Goal: Information Seeking & Learning: Learn about a topic

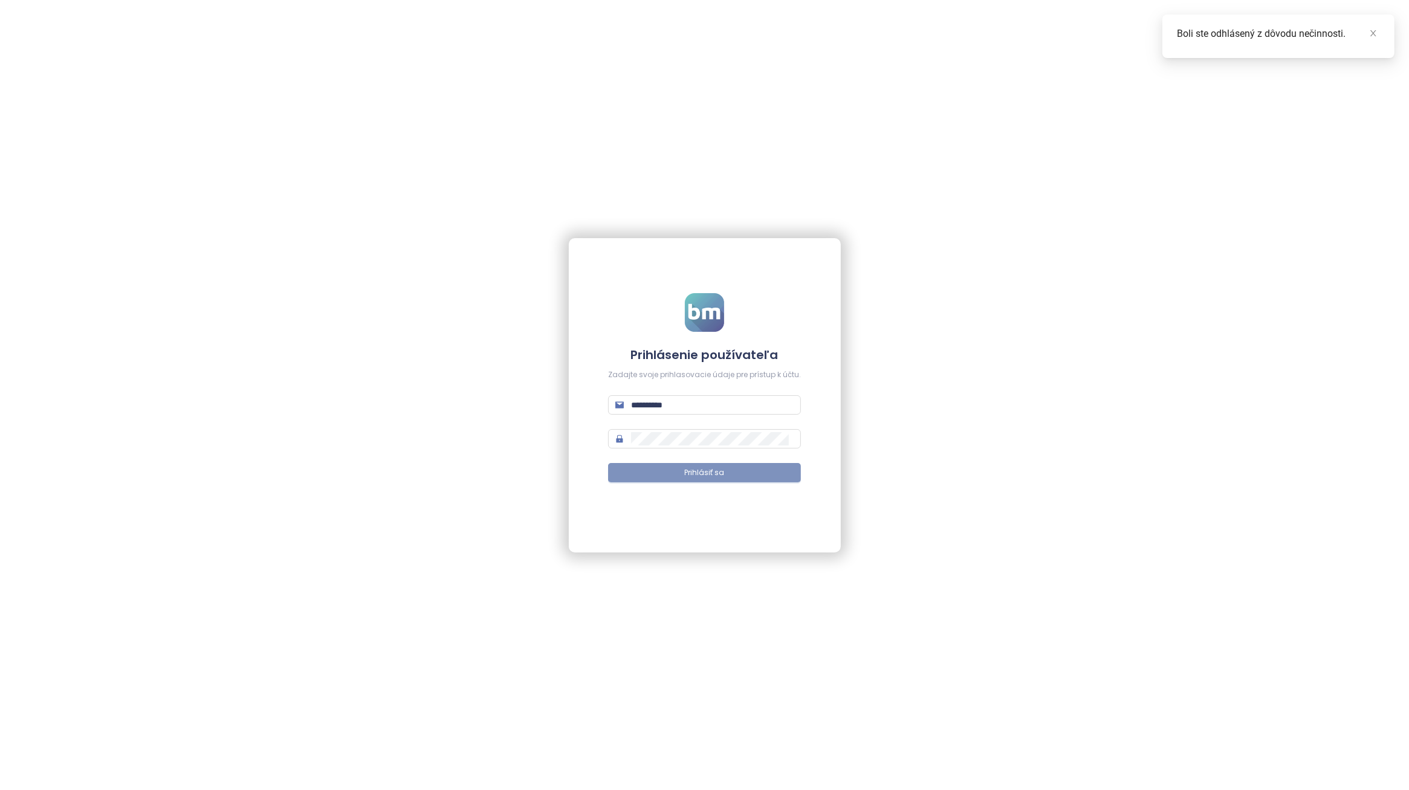
click at [715, 475] on span "Prihlásiť sa" at bounding box center [705, 472] width 40 height 11
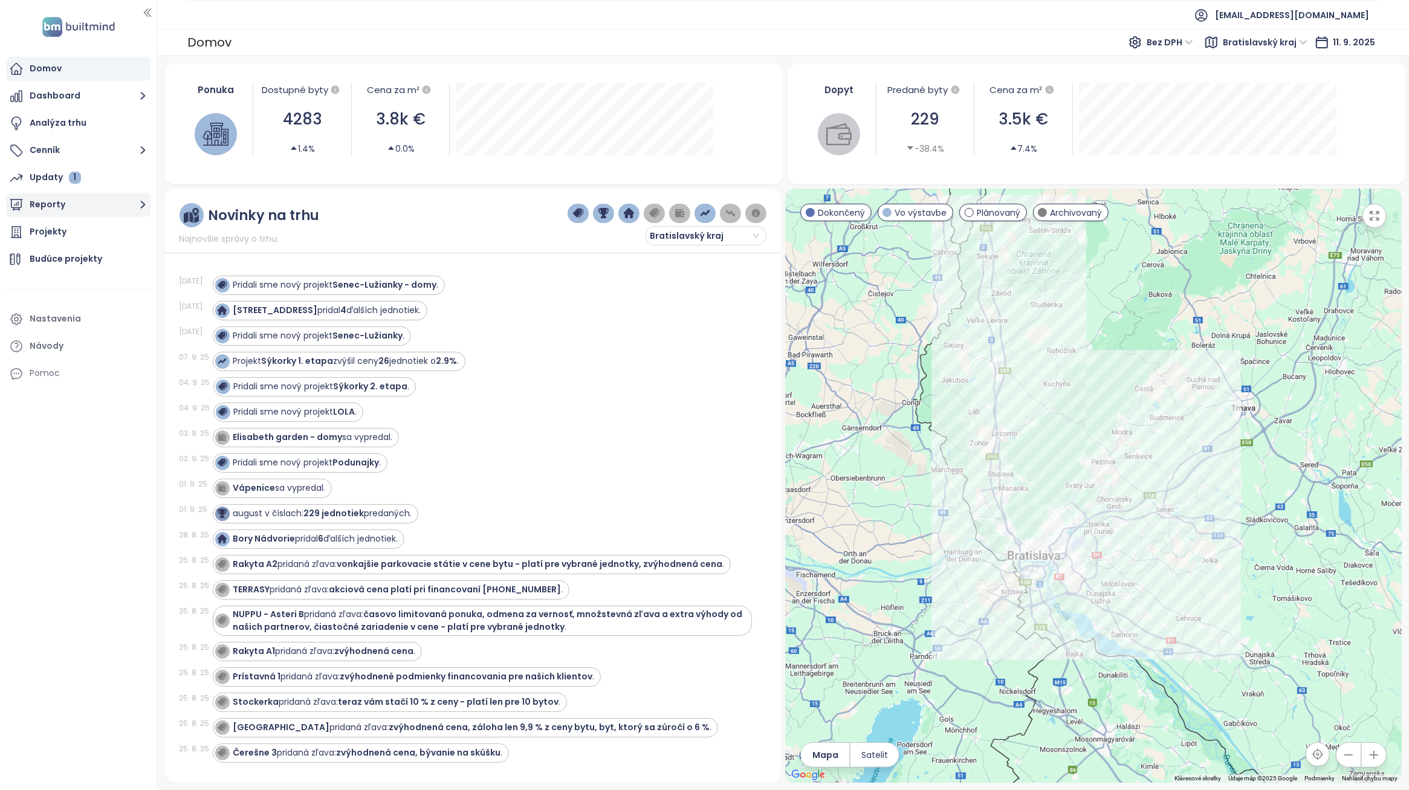
click at [82, 209] on button "Reporty" at bounding box center [78, 205] width 145 height 24
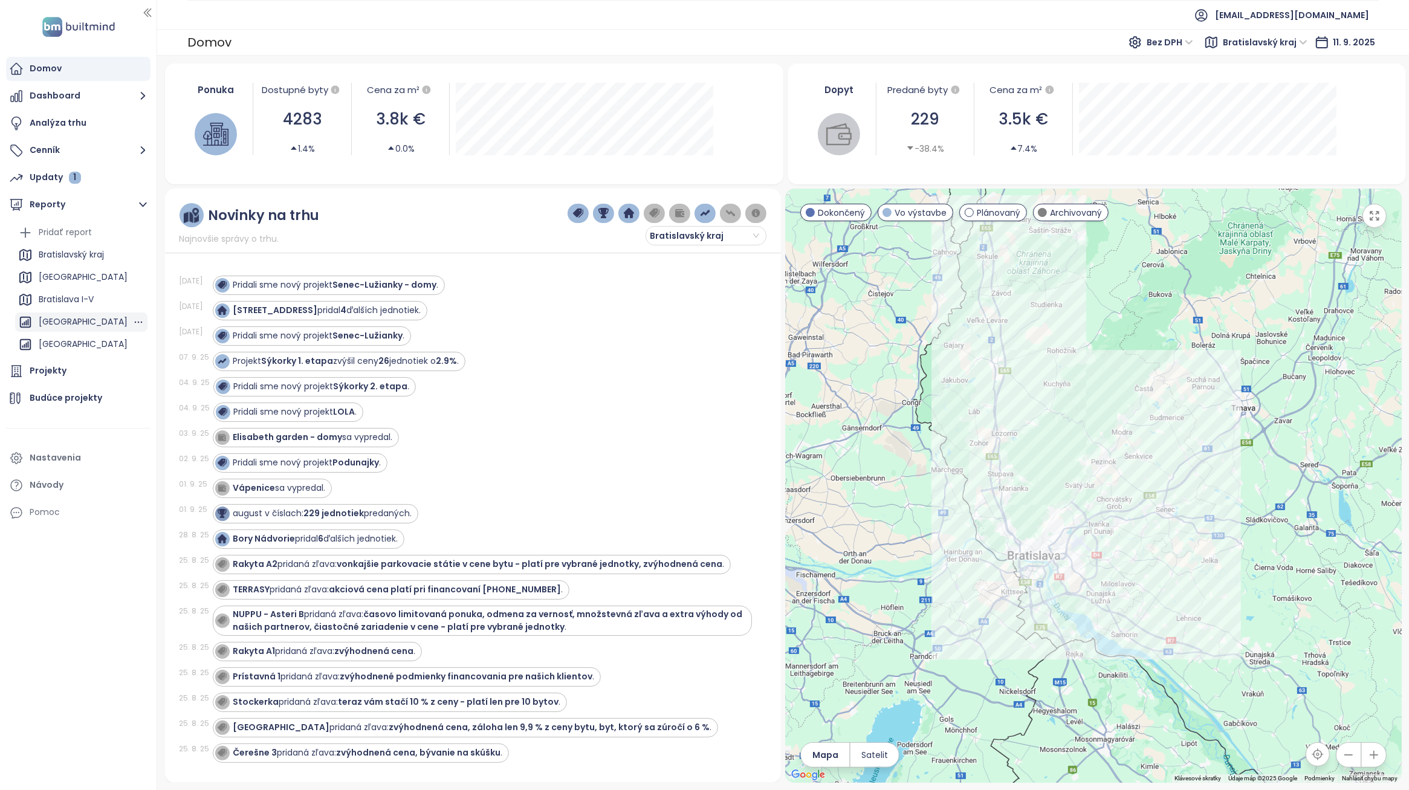
click at [95, 325] on div "[GEOGRAPHIC_DATA]" at bounding box center [83, 321] width 89 height 15
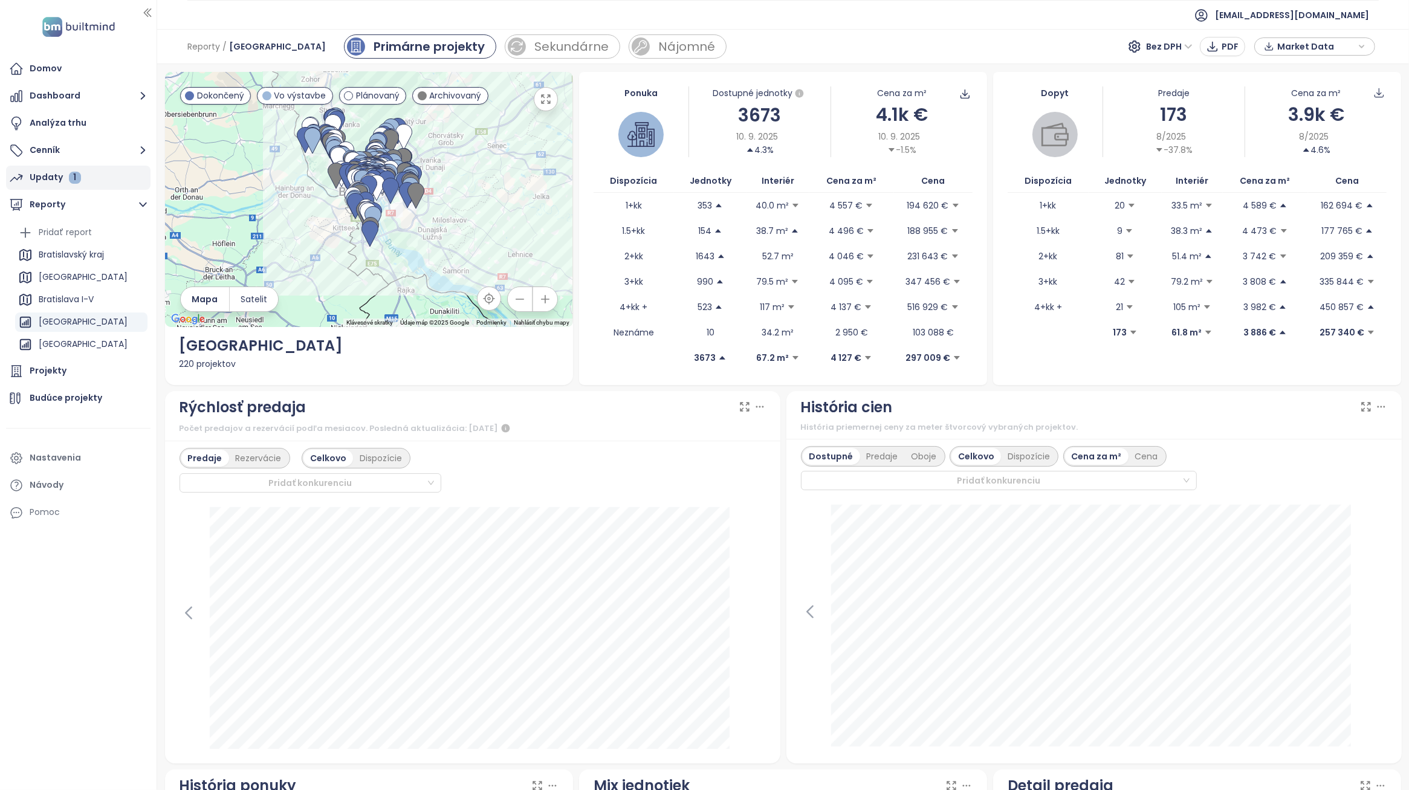
click at [83, 175] on div "Updaty 1" at bounding box center [78, 178] width 145 height 24
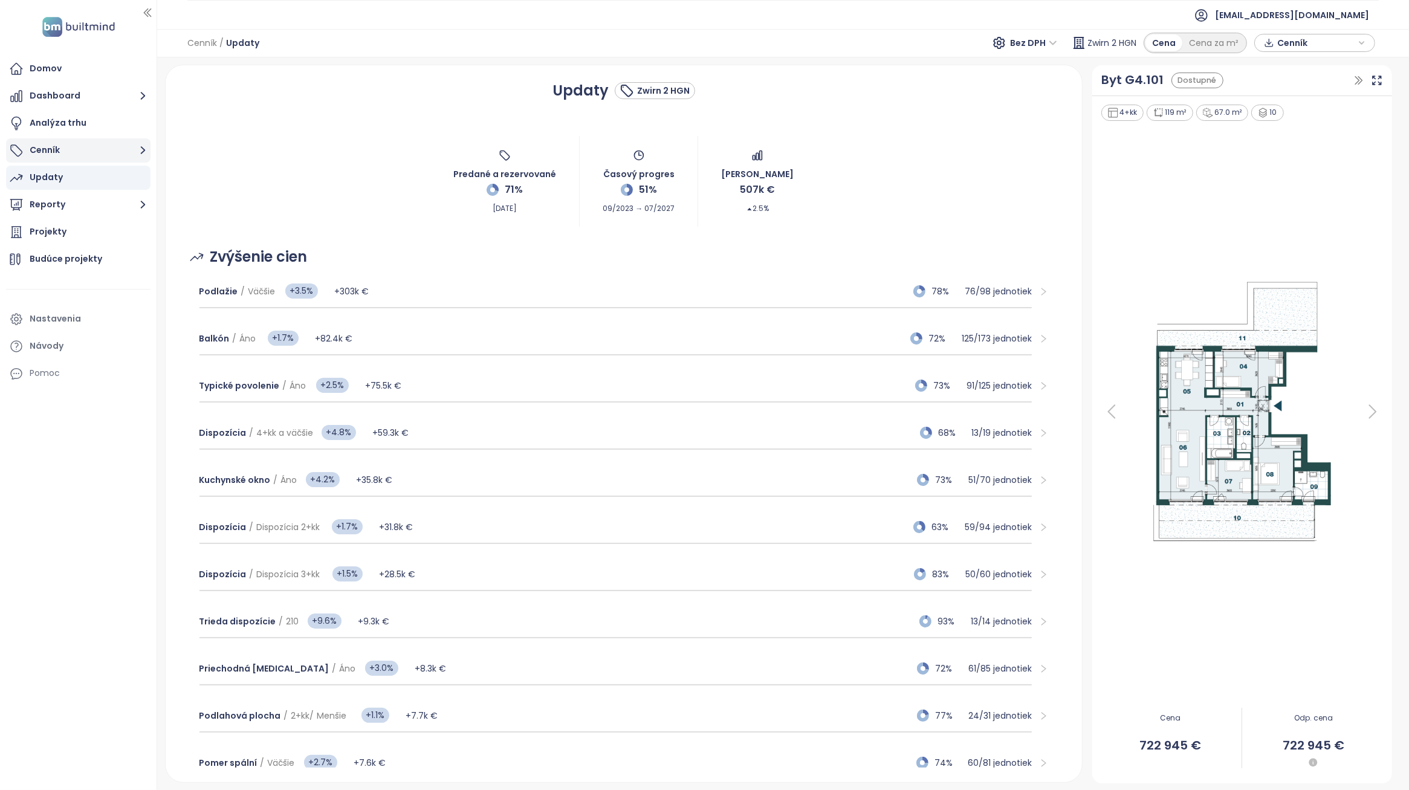
click at [93, 155] on button "Cenník" at bounding box center [78, 150] width 145 height 24
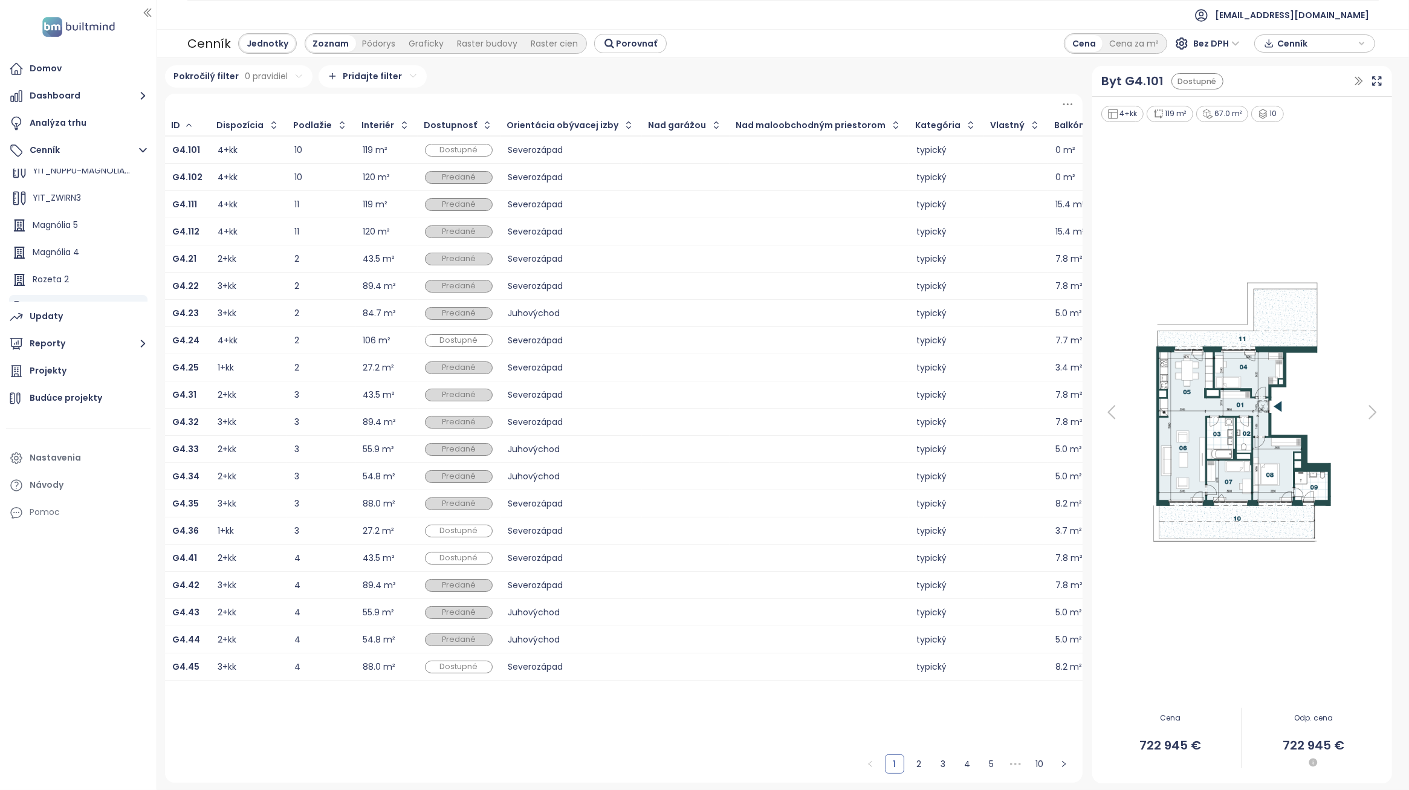
scroll to position [54, 0]
click at [74, 313] on div "Updaty" at bounding box center [78, 317] width 145 height 24
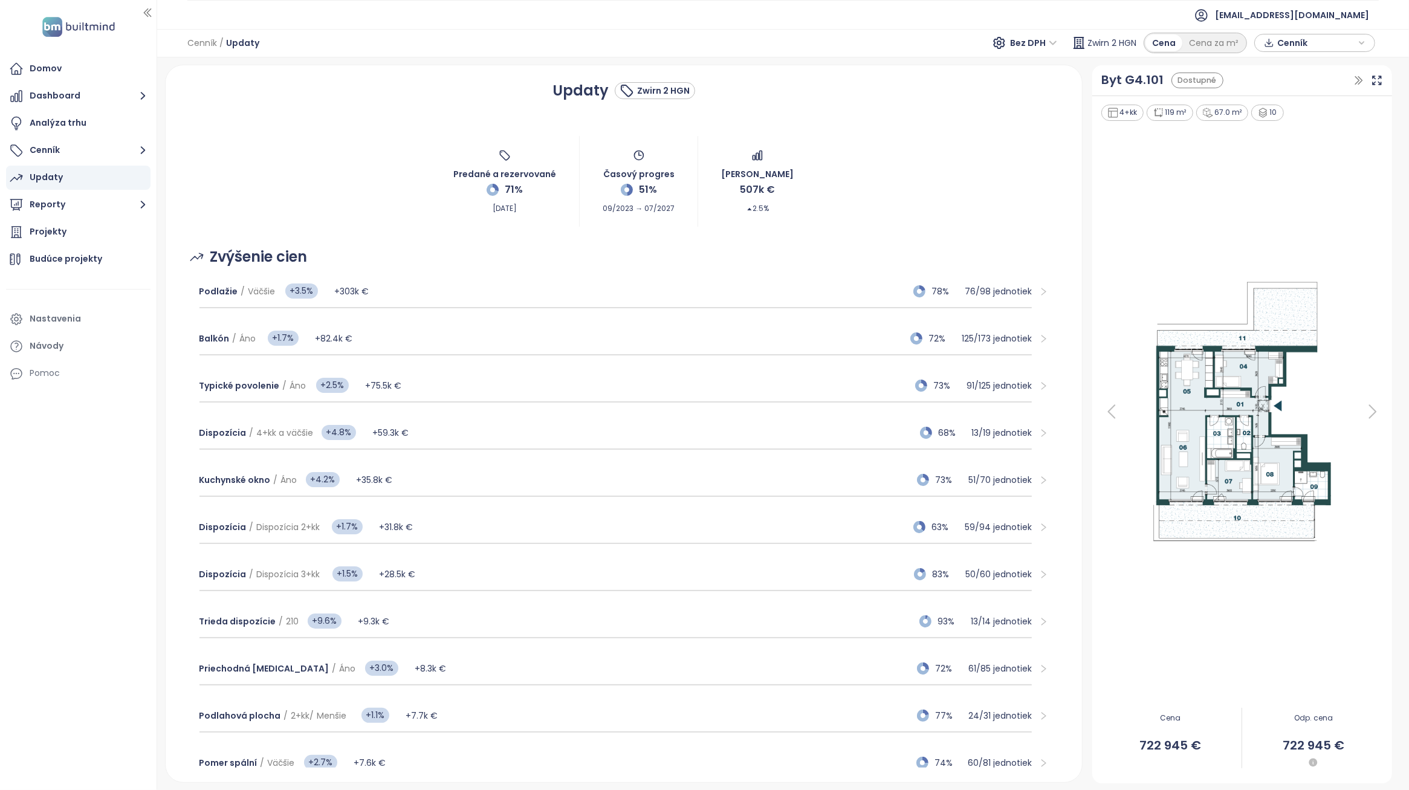
click at [348, 193] on div "Predané a rezervované 71% [DATE] Časový progres 51% 09/2023 → 07/2027 Zmena prí…" at bounding box center [624, 182] width 888 height 91
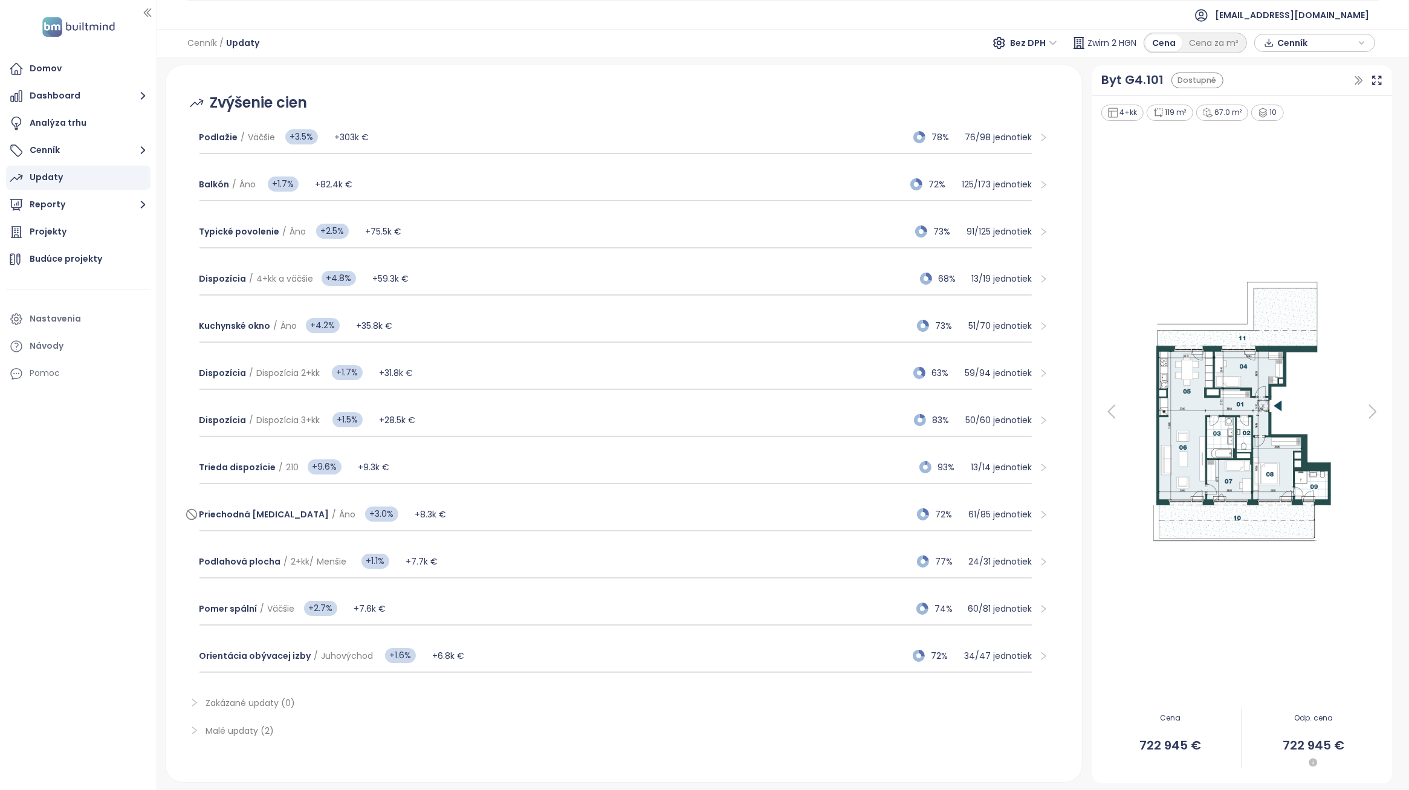
scroll to position [155, 0]
click at [249, 724] on span "Malé updaty (2)" at bounding box center [240, 730] width 68 height 12
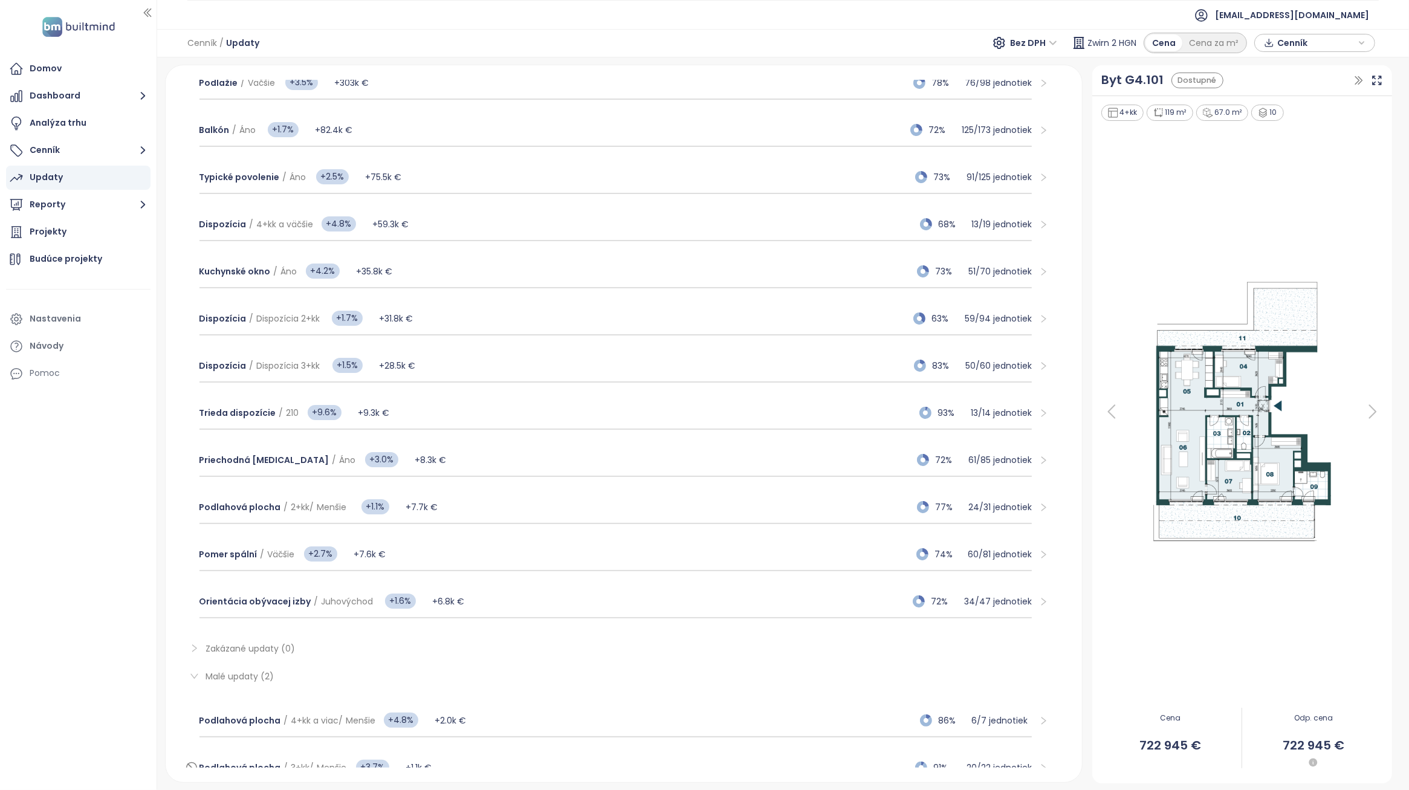
scroll to position [264, 0]
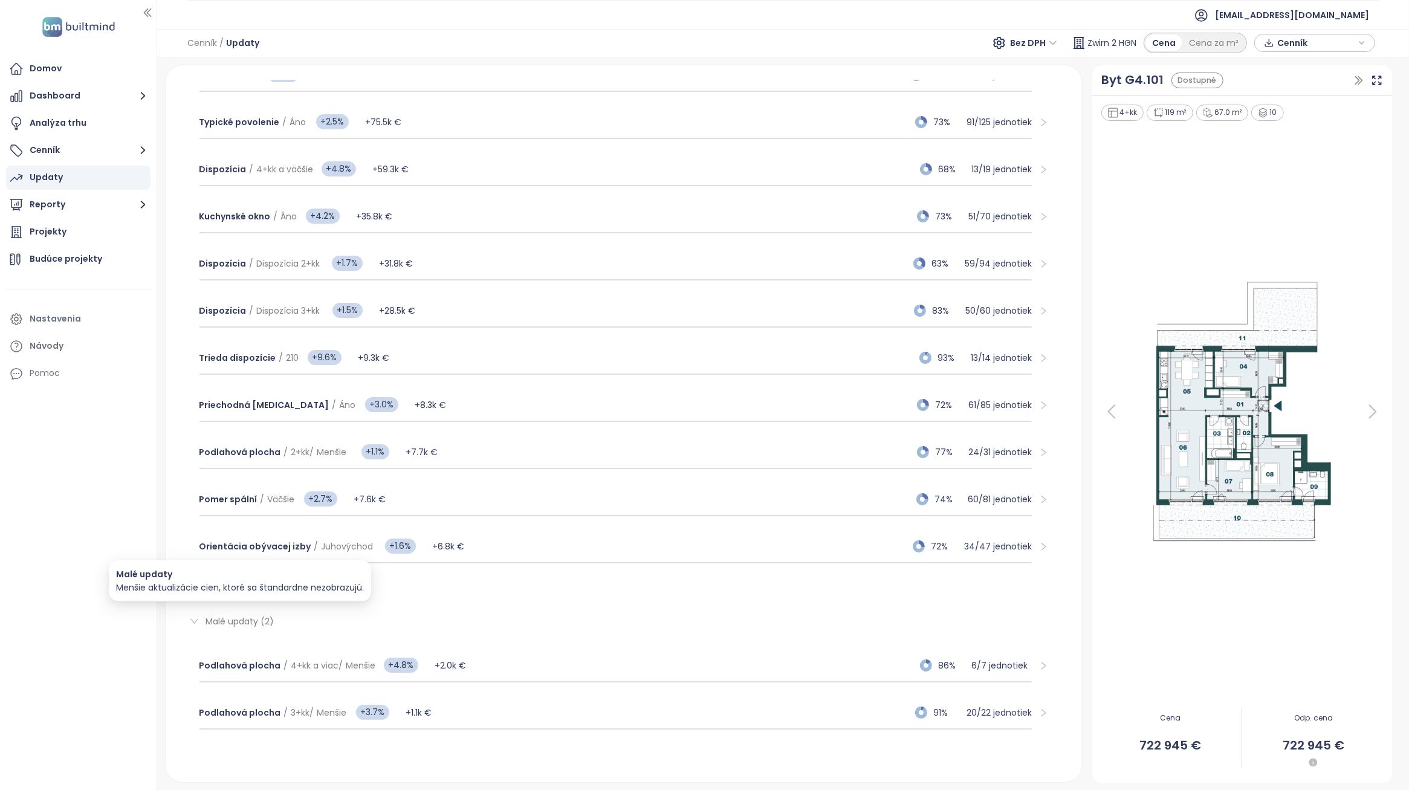
click at [248, 616] on span "Malé updaty (2)" at bounding box center [240, 622] width 68 height 12
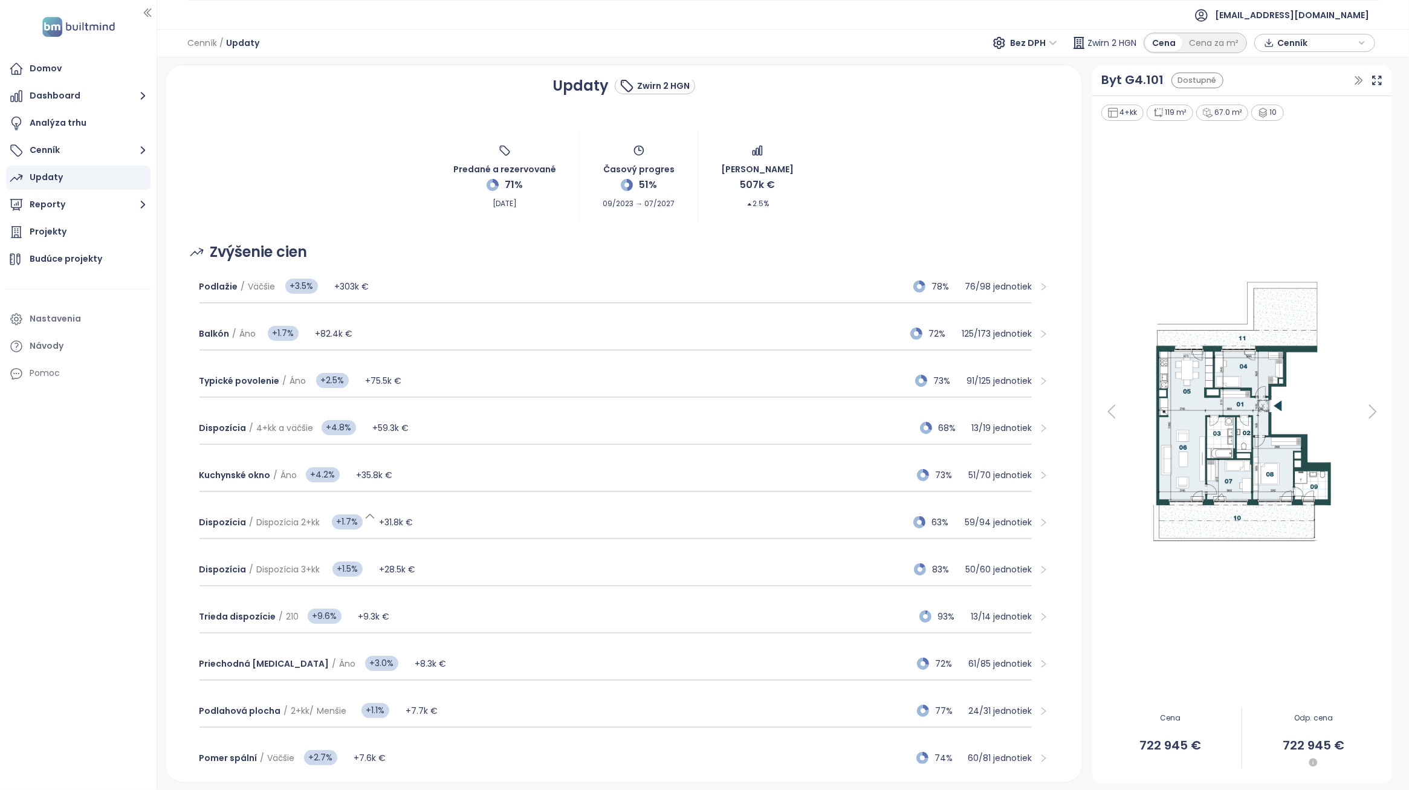
scroll to position [0, 0]
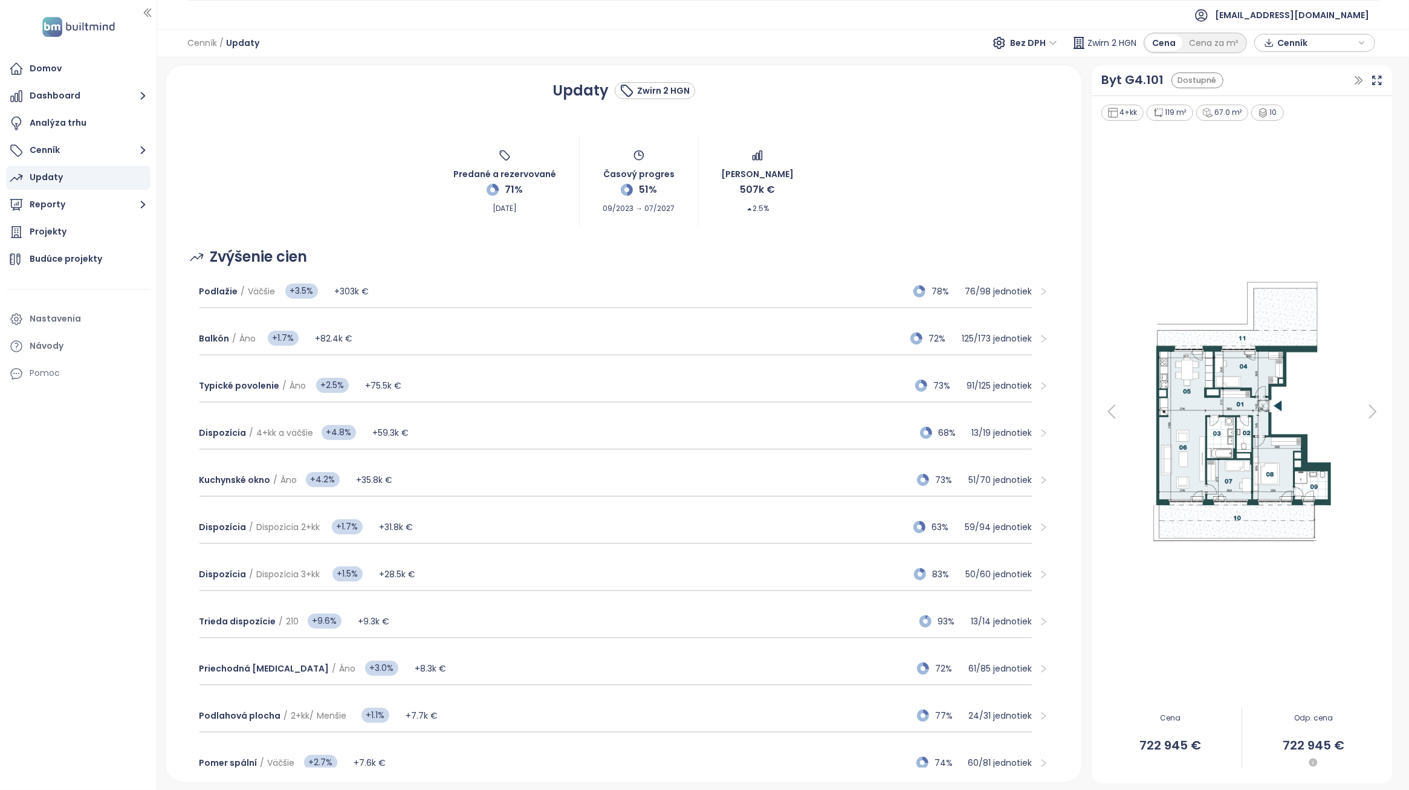
click at [110, 137] on ul "Domov Dashboard Analýza trhu Cenník Updaty Reporty Projekty Budúce projekty Nas…" at bounding box center [78, 221] width 145 height 329
click at [111, 146] on button "Cenník" at bounding box center [78, 150] width 145 height 24
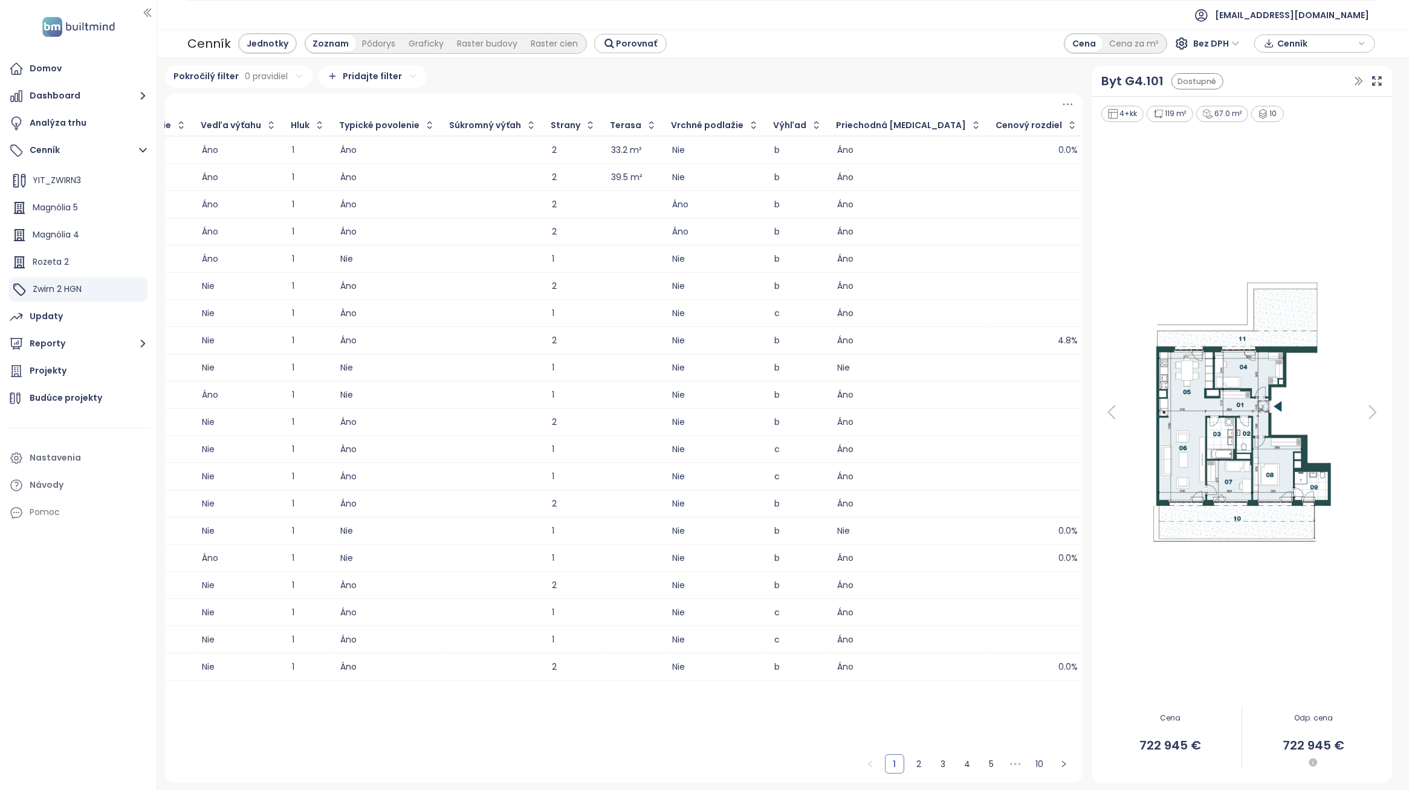
scroll to position [0, 1758]
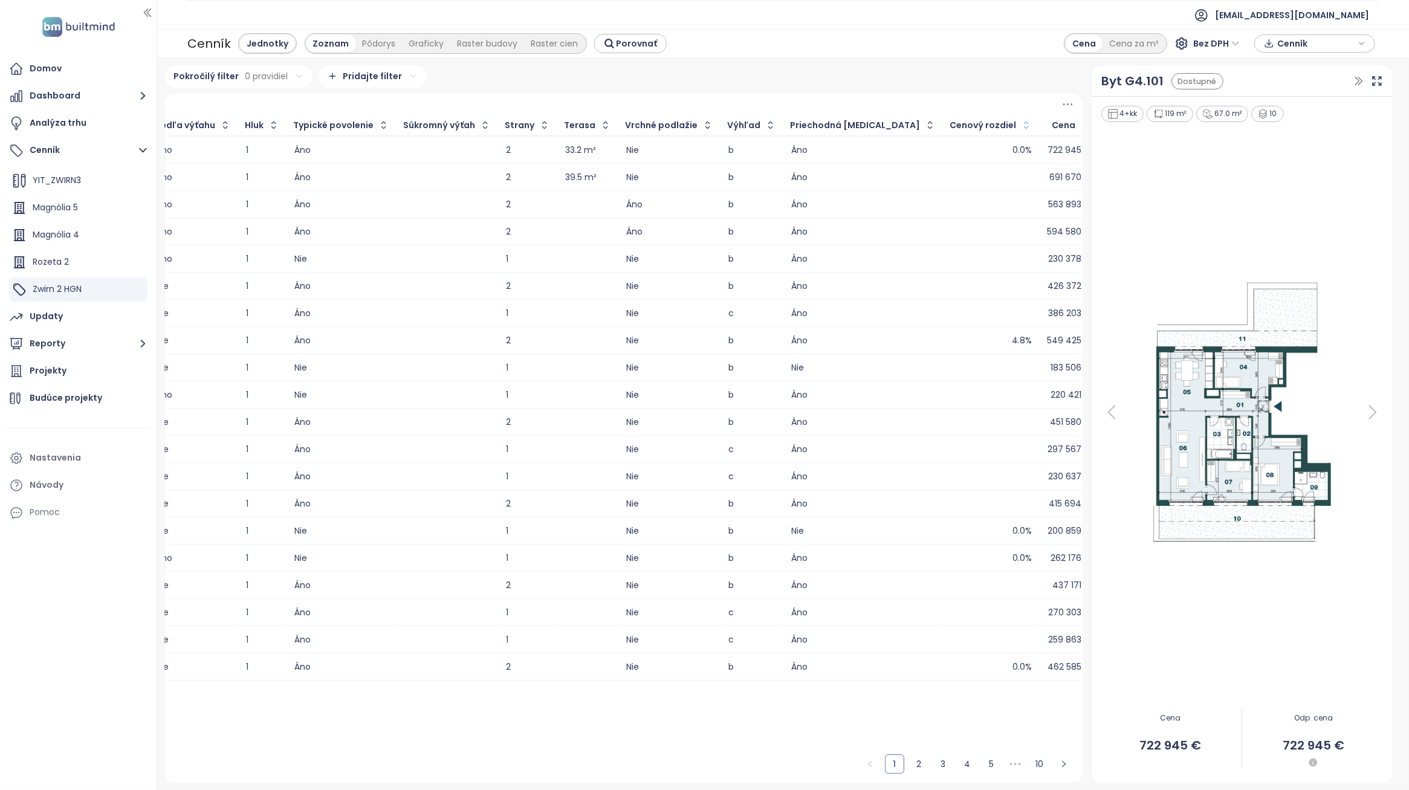
click at [1021, 128] on icon "button" at bounding box center [1027, 125] width 12 height 12
click at [1022, 123] on icon "button" at bounding box center [1026, 125] width 9 height 15
click at [954, 561] on div "3.7%" at bounding box center [993, 558] width 78 height 15
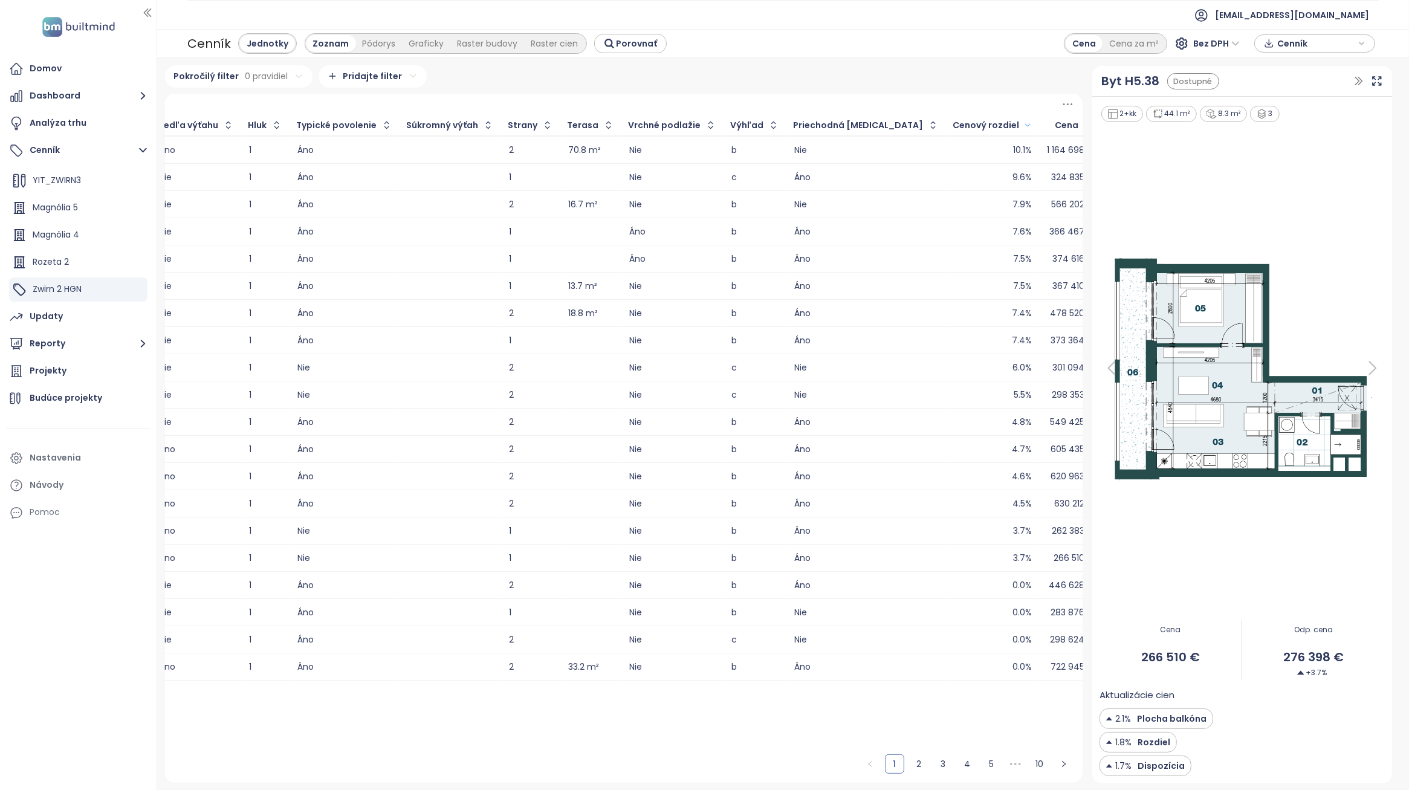
click at [954, 529] on div "3.7%" at bounding box center [993, 531] width 78 height 15
click at [954, 557] on div "3.7%" at bounding box center [993, 558] width 78 height 15
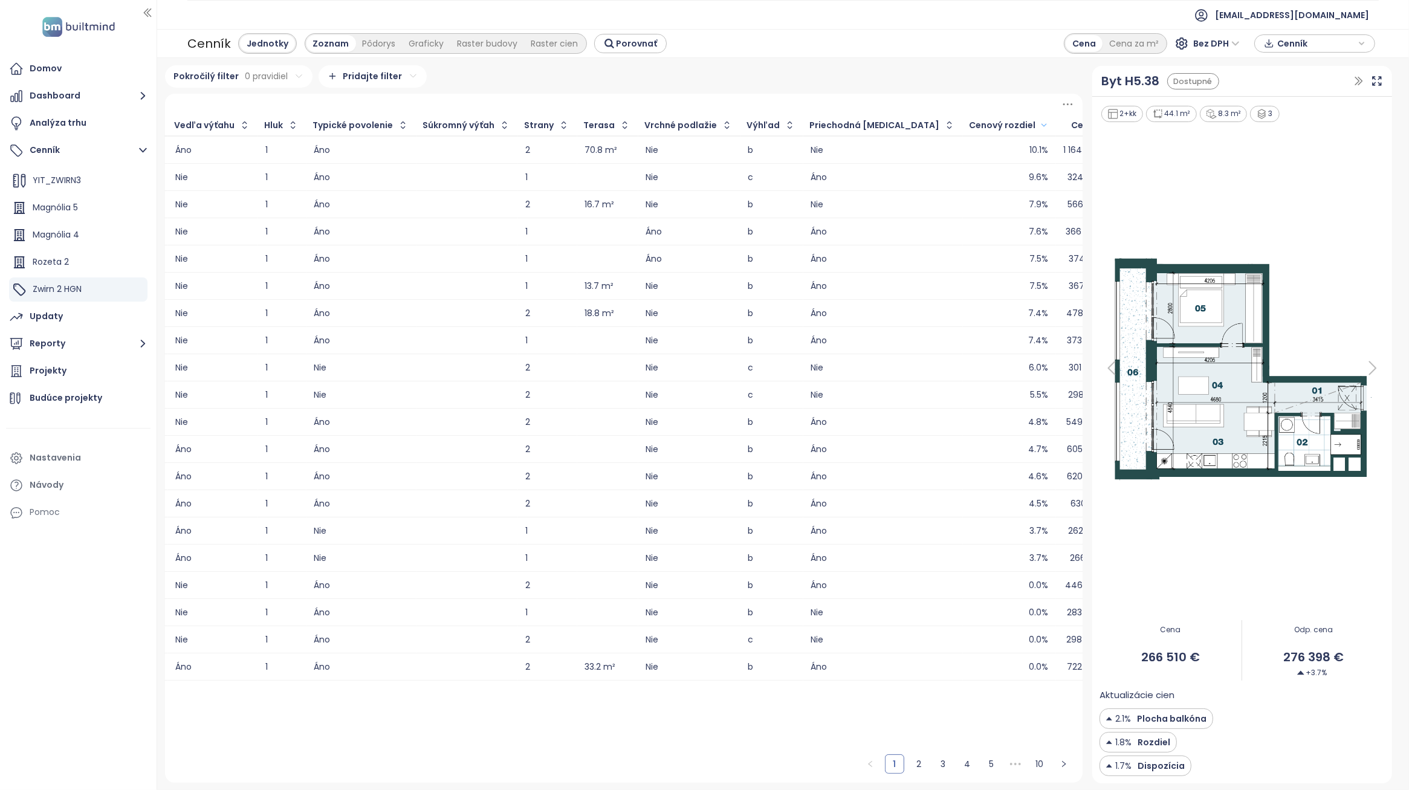
scroll to position [0, 1758]
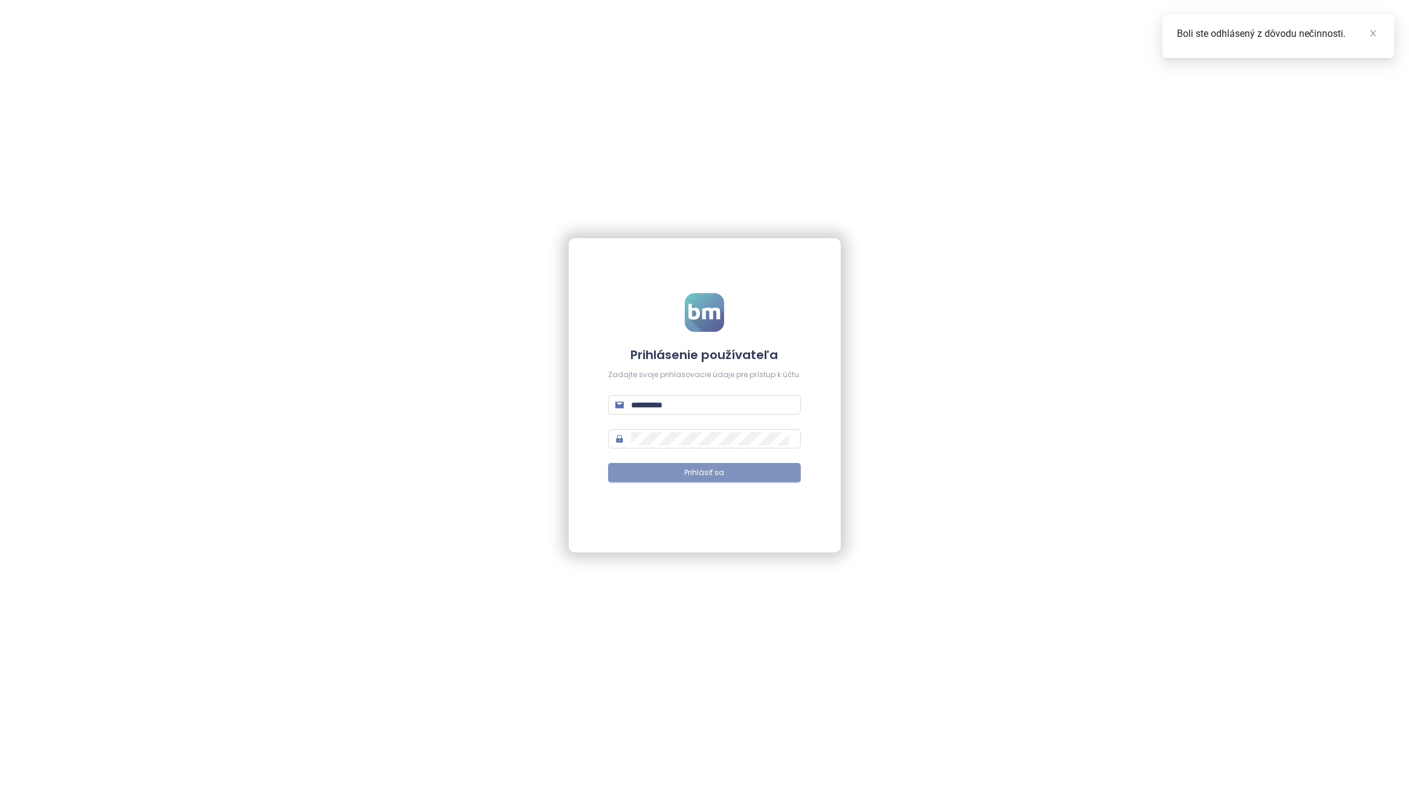
click at [726, 473] on button "Prihlásiť sa" at bounding box center [704, 472] width 193 height 19
